Goal: Entertainment & Leisure: Consume media (video, audio)

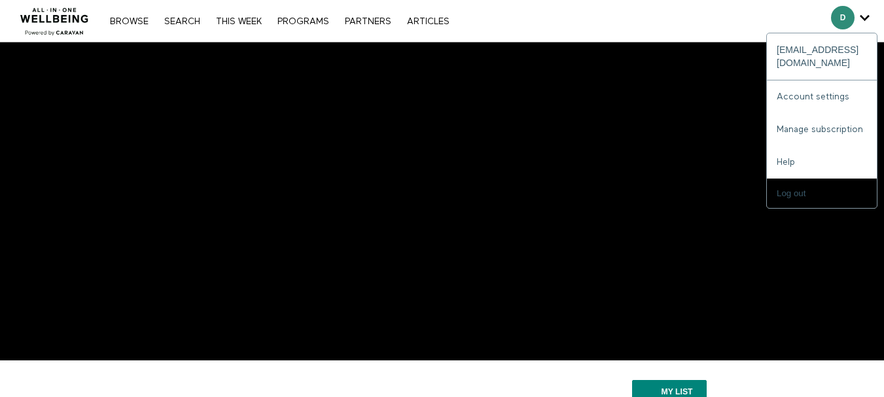
click at [841, 17] on span "Secondary" at bounding box center [843, 18] width 24 height 24
click at [837, 16] on span "Secondary" at bounding box center [843, 18] width 24 height 24
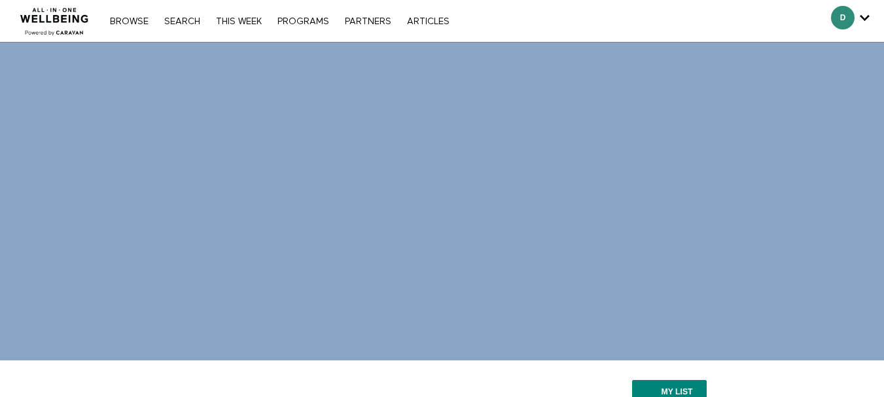
drag, startPoint x: 846, startPoint y: 12, endPoint x: 857, endPoint y: 43, distance: 32.7
click at [850, 41] on div "D [EMAIL_ADDRESS][DOMAIN_NAME] Account settings Manage subscription Help Log out" at bounding box center [850, 21] width 58 height 42
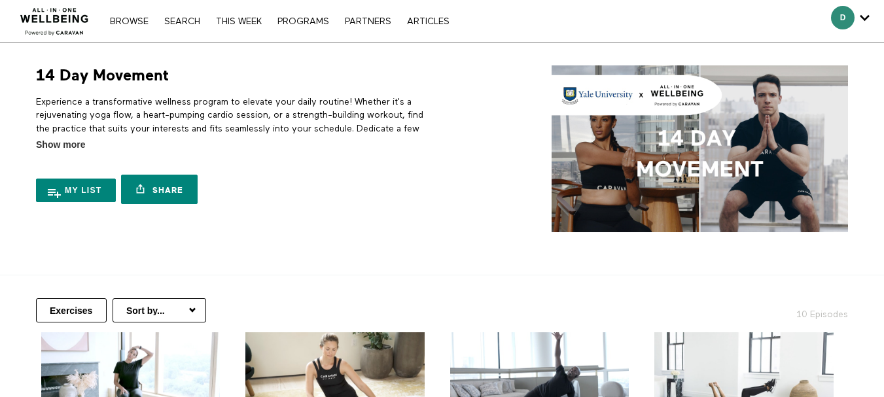
click at [867, 16] on icon "Secondary" at bounding box center [865, 18] width 10 height 20
click at [860, 22] on icon "Secondary" at bounding box center [865, 18] width 10 height 20
click at [864, 14] on icon "Secondary" at bounding box center [865, 18] width 10 height 20
click at [840, 16] on span "Secondary" at bounding box center [843, 18] width 24 height 24
click at [842, 20] on span "Secondary" at bounding box center [843, 18] width 24 height 24
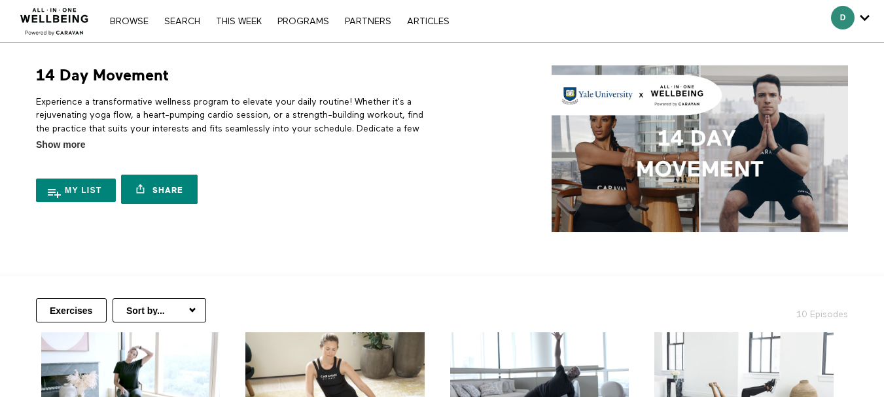
click at [842, 20] on span "Secondary" at bounding box center [843, 18] width 24 height 24
click at [847, 11] on span "Secondary" at bounding box center [843, 18] width 24 height 24
